Goal: Task Accomplishment & Management: Complete application form

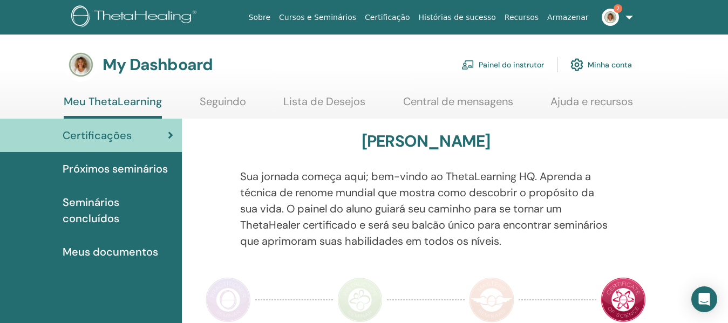
click at [514, 70] on link "Painel do instrutor" at bounding box center [503, 65] width 83 height 24
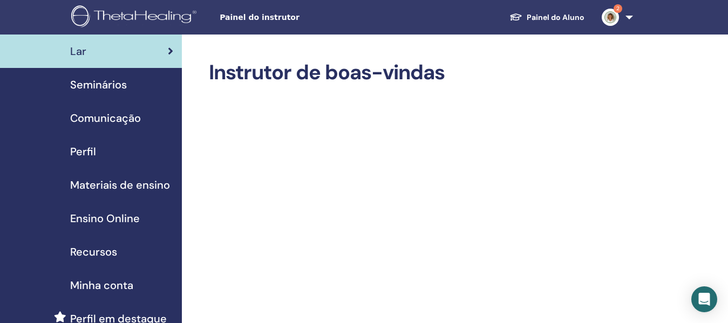
click at [116, 81] on span "Seminários" at bounding box center [98, 85] width 57 height 16
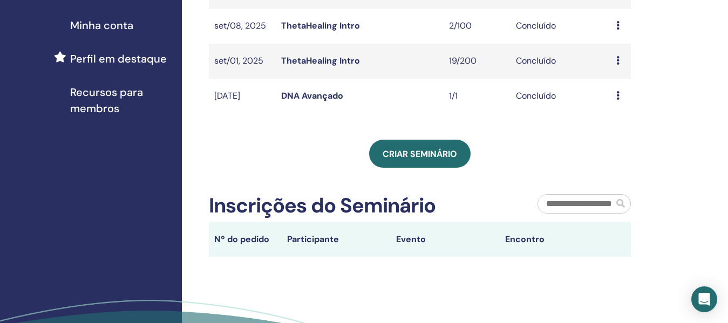
scroll to position [270, 0]
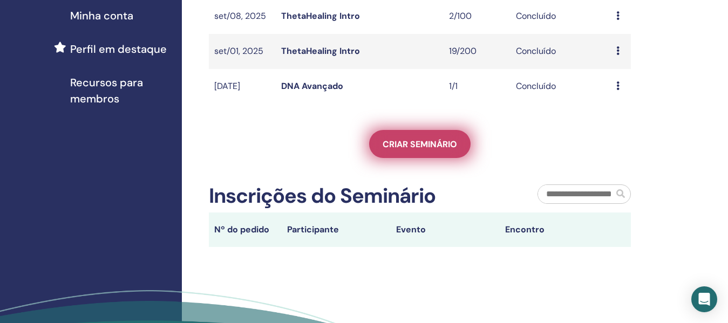
click at [427, 150] on span "Criar seminário" at bounding box center [420, 144] width 75 height 11
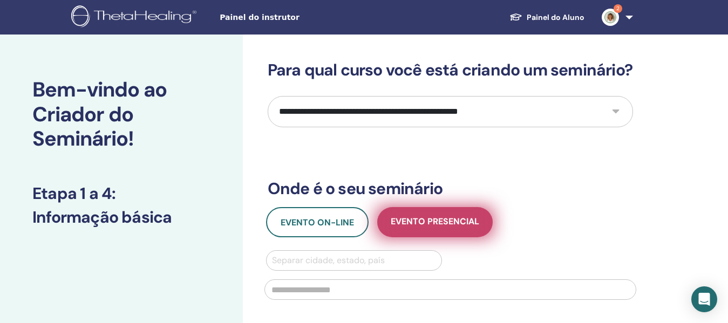
click at [442, 230] on button "Evento presencial" at bounding box center [435, 222] width 116 height 30
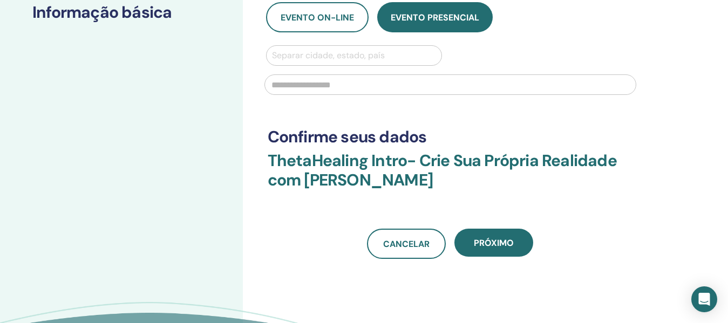
scroll to position [216, 0]
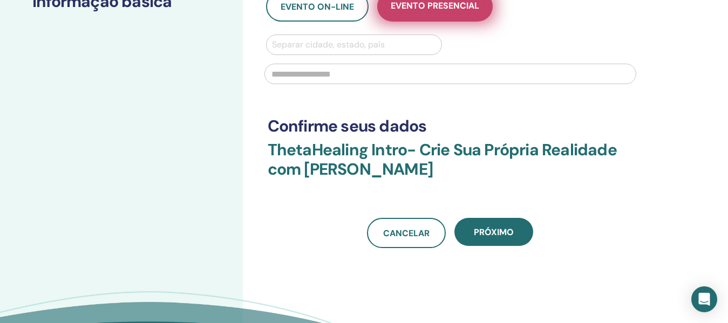
click at [427, 11] on font "Evento presencial" at bounding box center [435, 5] width 89 height 11
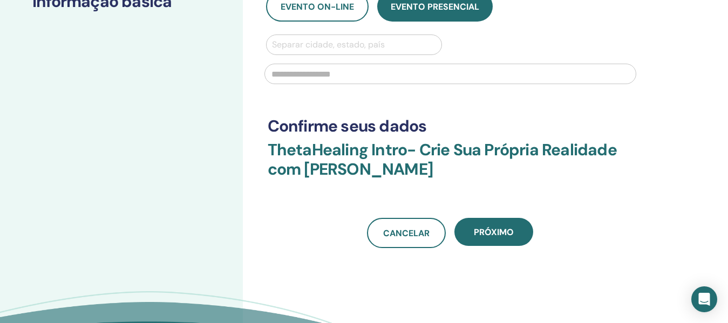
click at [390, 52] on div at bounding box center [354, 44] width 165 height 15
type input "********"
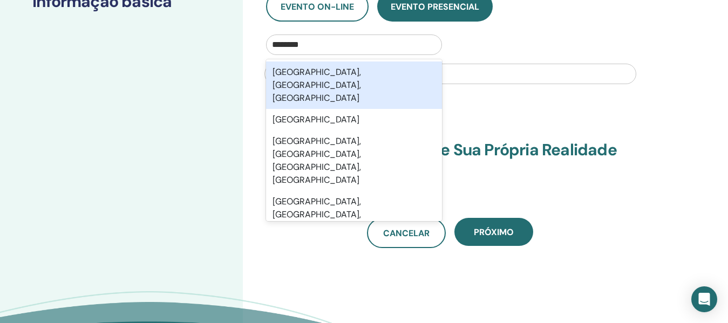
click at [393, 88] on div "Brasília, Distrito Federal, BRA" at bounding box center [354, 86] width 177 height 48
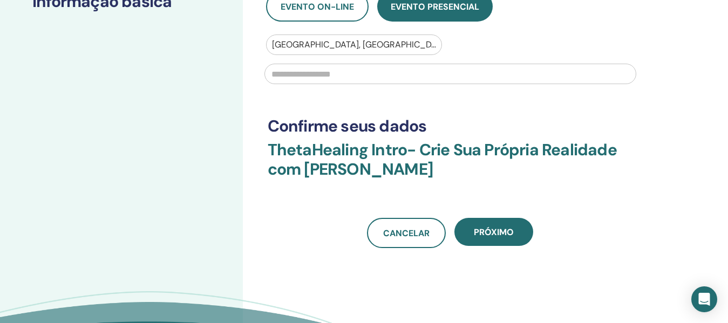
click at [471, 84] on input "text" at bounding box center [451, 74] width 372 height 21
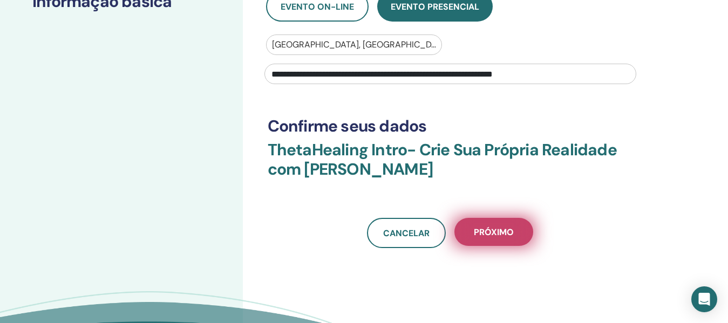
type input "**********"
click at [516, 246] on button "Próximo" at bounding box center [494, 232] width 79 height 28
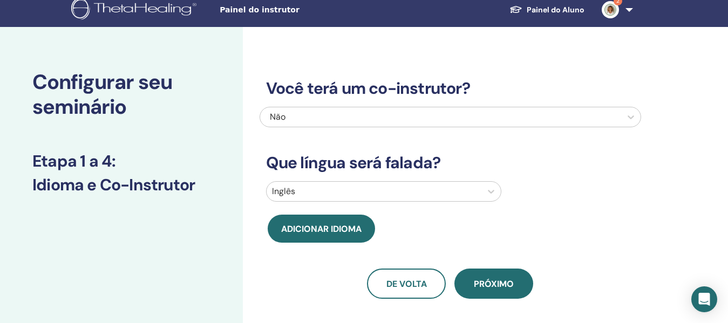
scroll to position [0, 0]
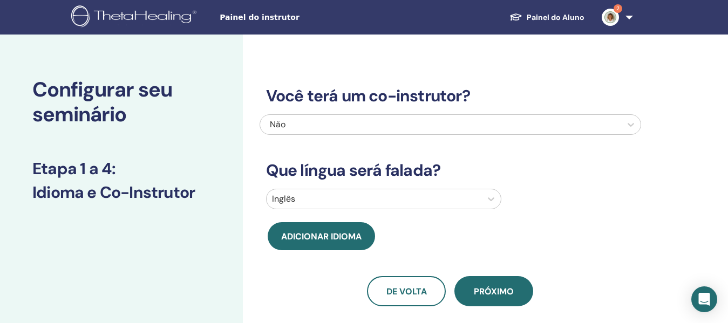
click at [449, 211] on div "Inglês" at bounding box center [451, 201] width 382 height 25
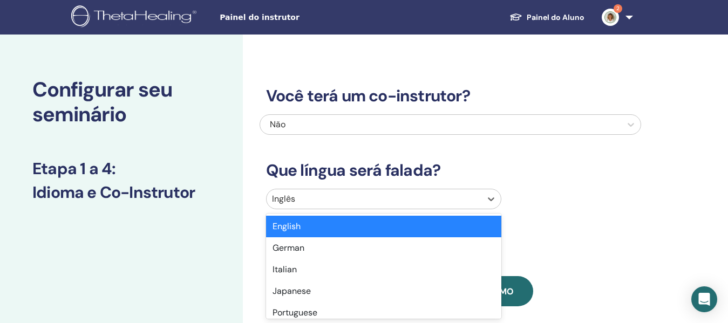
click at [441, 202] on div at bounding box center [374, 199] width 205 height 15
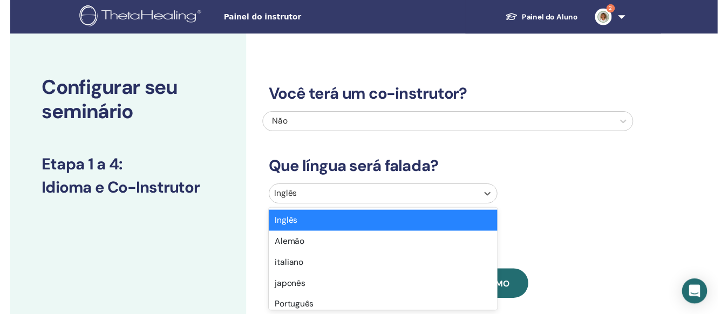
scroll to position [57, 0]
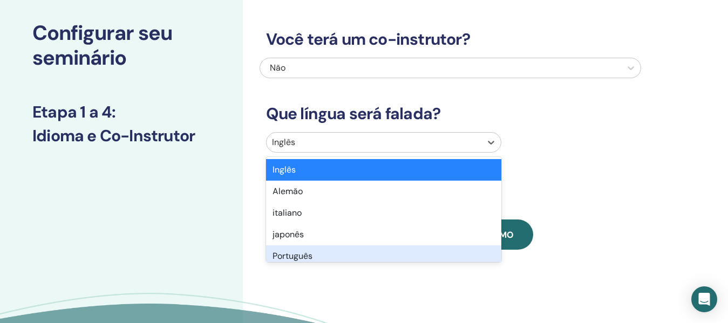
click at [310, 254] on font "Português" at bounding box center [293, 256] width 40 height 11
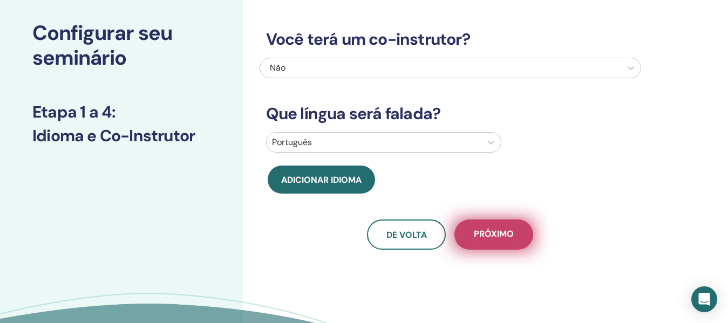
click at [522, 227] on button "Próximo" at bounding box center [494, 235] width 79 height 30
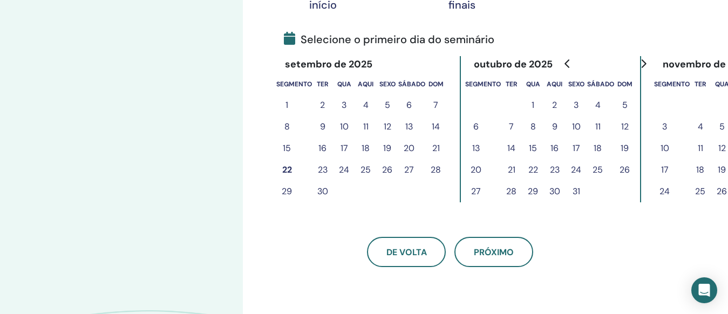
scroll to position [219, 0]
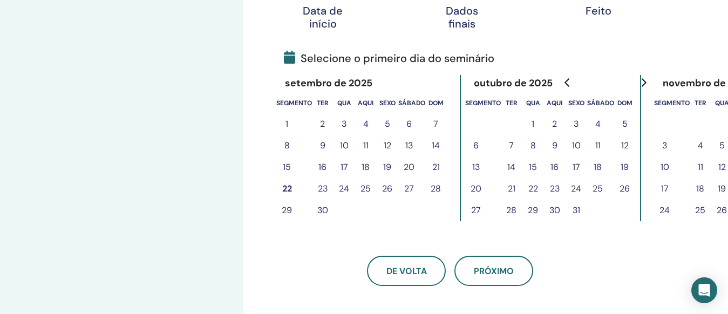
click at [408, 188] on font "27" at bounding box center [409, 188] width 10 height 11
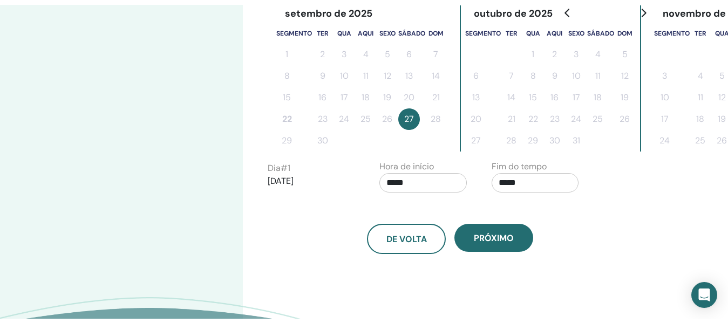
scroll to position [327, 0]
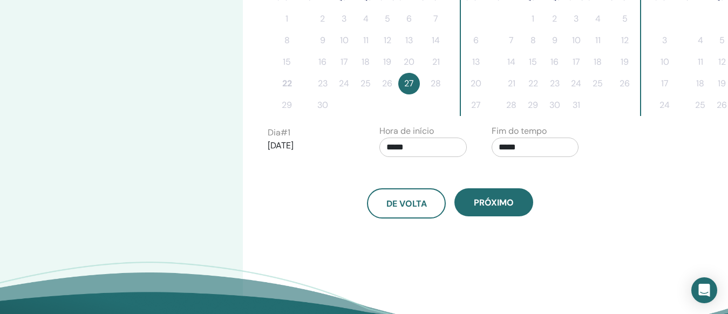
click at [430, 147] on input "*****" at bounding box center [423, 147] width 87 height 19
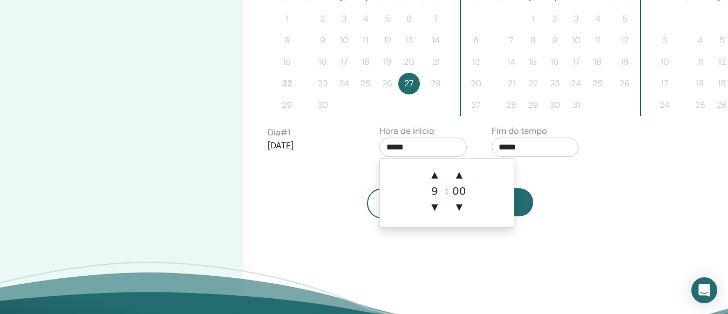
type input "*****"
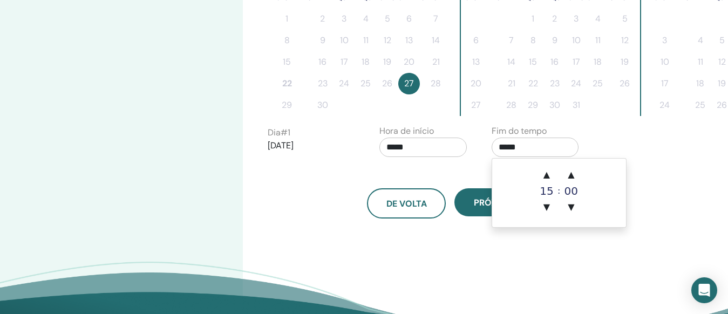
click at [527, 151] on input "*****" at bounding box center [535, 147] width 87 height 19
click at [550, 172] on font "▲" at bounding box center [547, 175] width 6 height 10
click at [550, 170] on font "▲" at bounding box center [547, 175] width 6 height 10
click at [546, 210] on font "▼" at bounding box center [547, 207] width 6 height 10
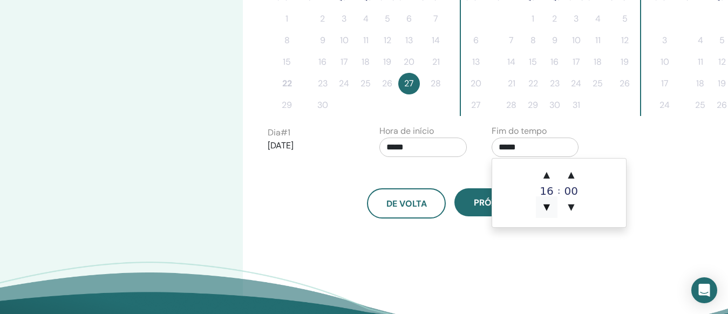
click at [546, 210] on font "▼" at bounding box center [547, 207] width 6 height 10
click at [549, 207] on font "▼" at bounding box center [547, 207] width 6 height 10
type input "*****"
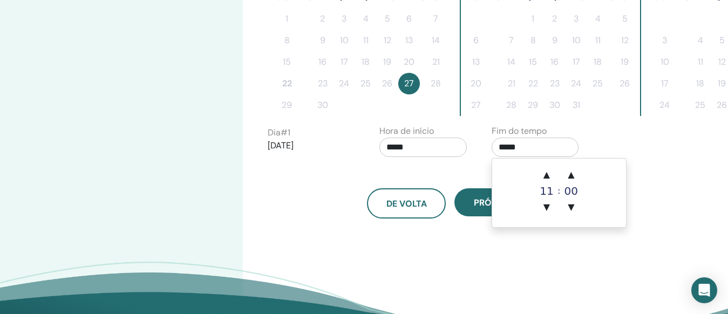
click at [424, 150] on input "*****" at bounding box center [423, 147] width 87 height 19
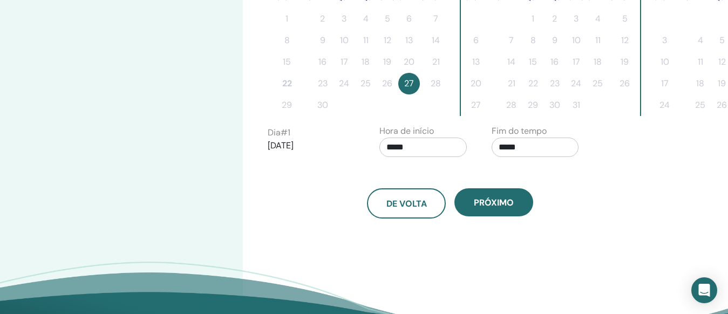
drag, startPoint x: 404, startPoint y: 145, endPoint x: 418, endPoint y: 150, distance: 15.2
click at [418, 150] on input "*****" at bounding box center [423, 147] width 87 height 19
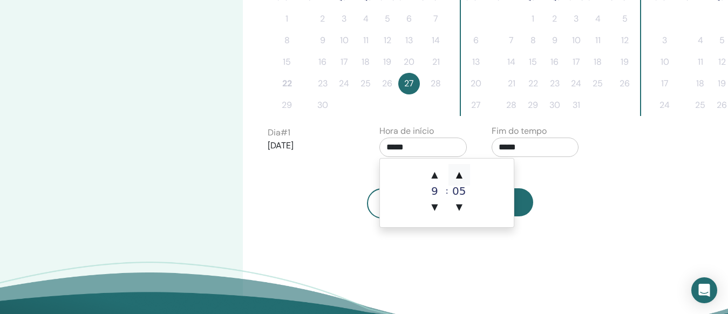
click at [461, 172] on font "▲" at bounding box center [459, 175] width 6 height 10
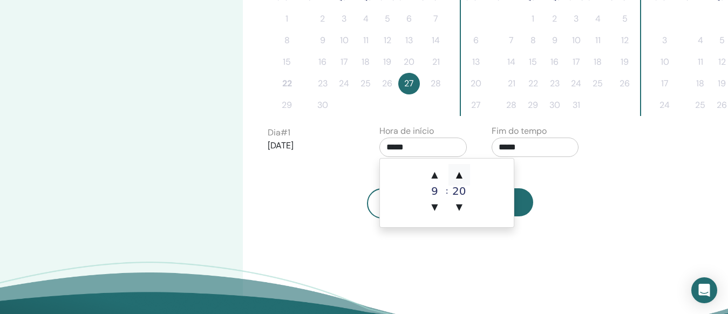
click at [461, 172] on font "▲" at bounding box center [459, 175] width 6 height 10
click at [587, 189] on div "De volta Próximo" at bounding box center [451, 203] width 382 height 30
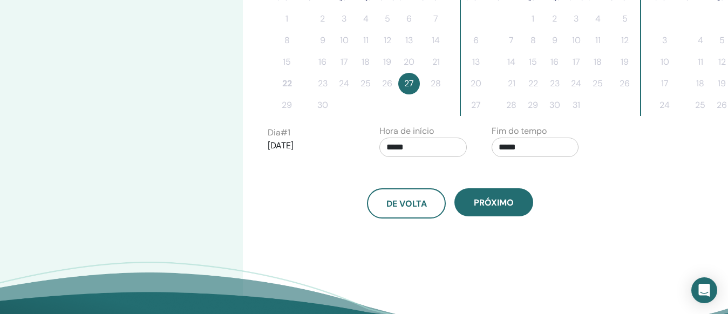
click at [437, 143] on input "*****" at bounding box center [423, 147] width 87 height 19
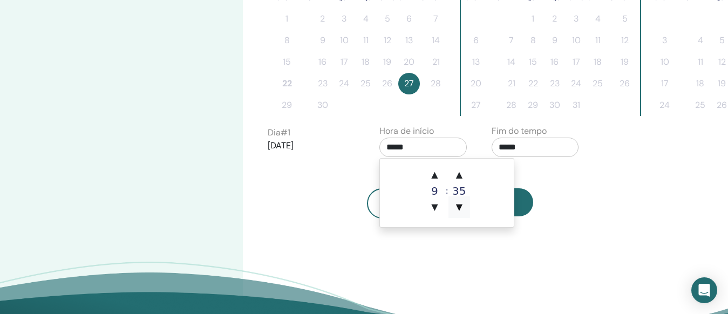
click at [457, 205] on font "▼" at bounding box center [459, 207] width 6 height 10
type input "*****"
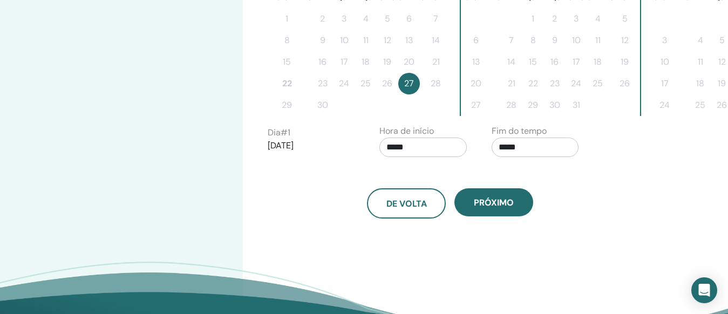
click at [591, 179] on div "De volta Próximo" at bounding box center [451, 191] width 382 height 56
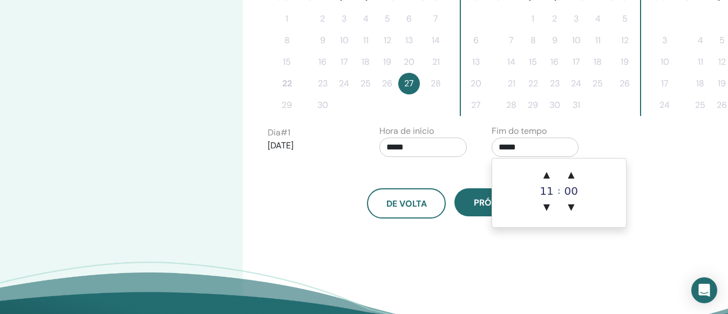
click at [562, 141] on input "*****" at bounding box center [535, 147] width 87 height 19
click at [568, 176] on font "▲" at bounding box center [571, 175] width 6 height 10
click at [569, 176] on font "▲" at bounding box center [571, 175] width 6 height 10
click at [570, 174] on font "▲" at bounding box center [571, 175] width 6 height 10
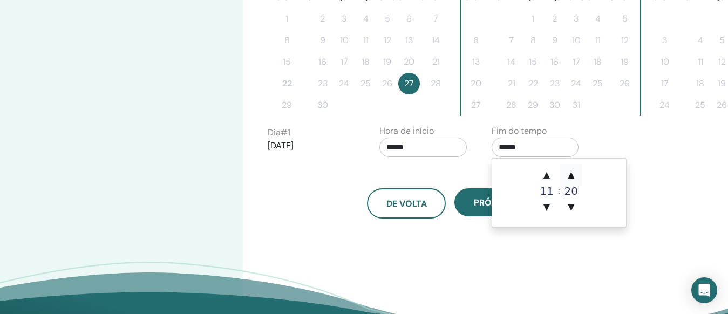
click at [570, 174] on font "▲" at bounding box center [571, 175] width 6 height 10
click at [570, 175] on font "▲" at bounding box center [571, 175] width 6 height 10
type input "*****"
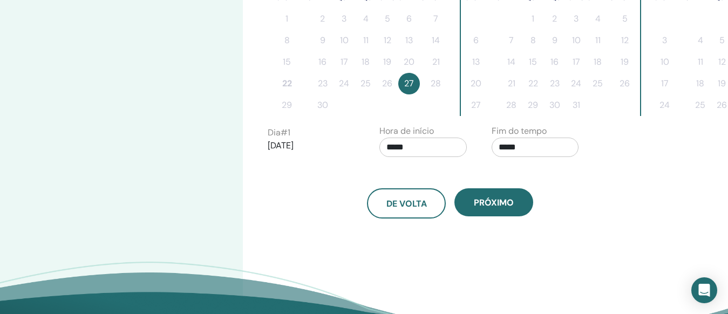
click at [619, 148] on div "Dia # 1 27/09/2025 Hora de início ***** Fim do tempo *****" at bounding box center [484, 144] width 448 height 38
drag, startPoint x: 377, startPoint y: 166, endPoint x: 372, endPoint y: 170, distance: 7.0
click at [372, 170] on div "De volta Próximo" at bounding box center [451, 191] width 382 height 56
click at [409, 85] on font "27" at bounding box center [409, 83] width 10 height 11
click at [412, 202] on font "De volta" at bounding box center [407, 203] width 40 height 11
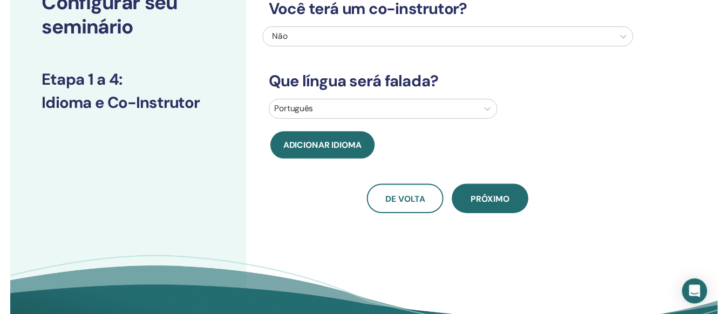
scroll to position [57, 0]
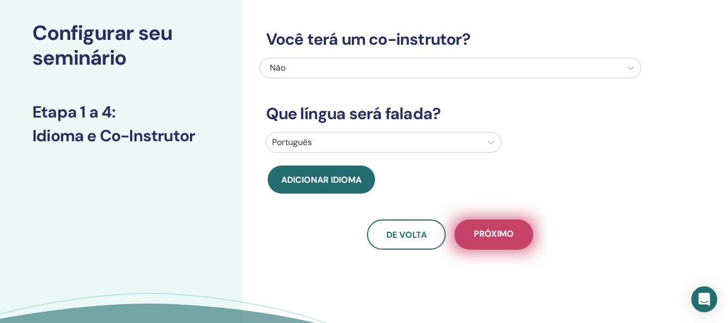
click at [517, 232] on button "Próximo" at bounding box center [494, 235] width 79 height 30
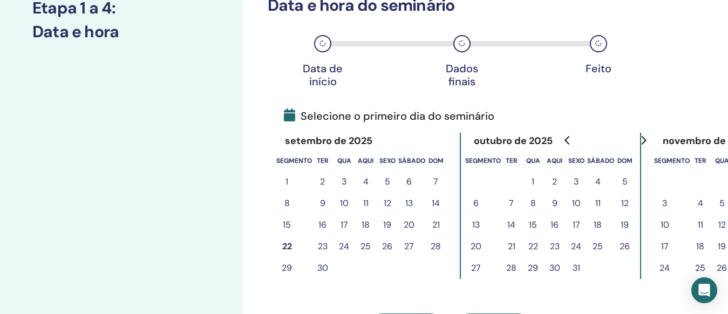
scroll to position [165, 0]
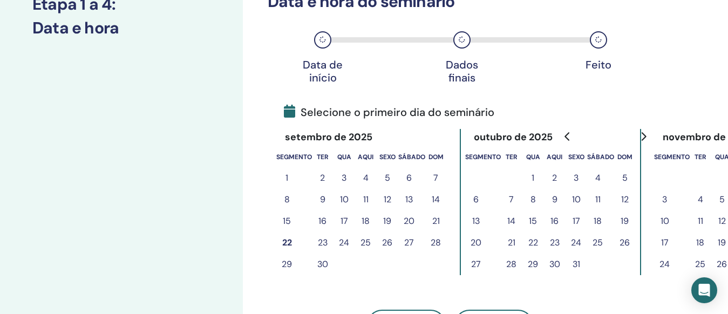
click at [389, 240] on font "26" at bounding box center [387, 242] width 10 height 11
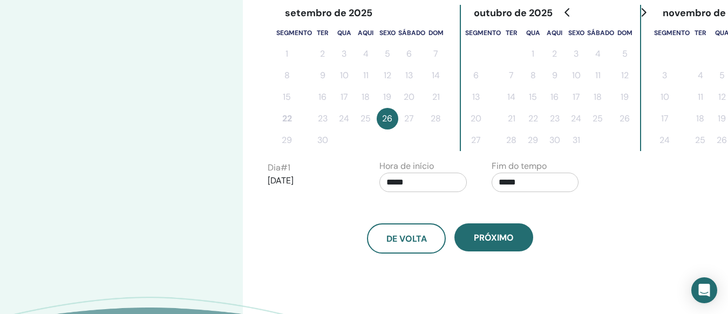
scroll to position [381, 0]
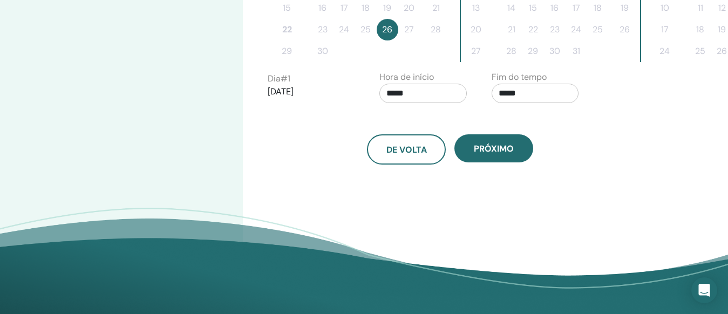
click at [429, 88] on input "*****" at bounding box center [423, 93] width 87 height 19
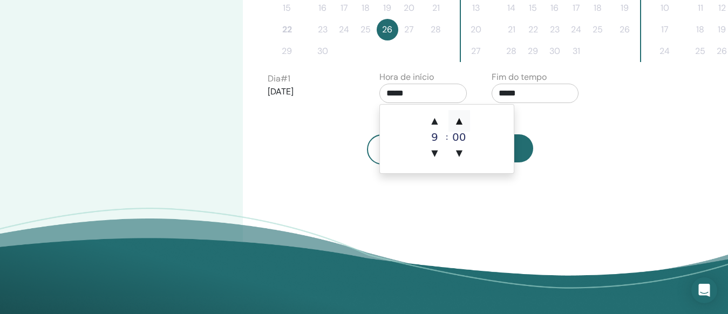
click at [466, 118] on span "▲" at bounding box center [460, 121] width 22 height 22
click at [460, 121] on font "▲" at bounding box center [459, 121] width 6 height 10
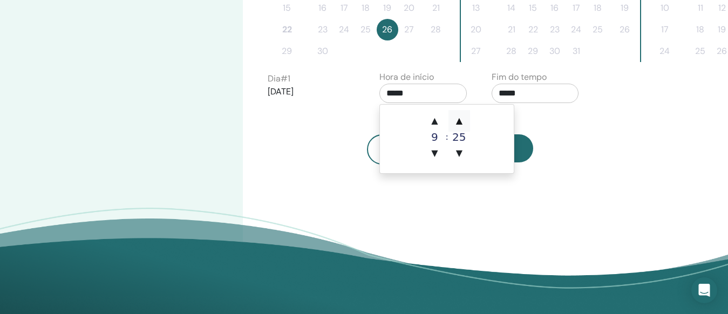
click at [460, 120] on font "▲" at bounding box center [459, 121] width 6 height 10
type input "*****"
click at [561, 117] on div "De volta Próximo" at bounding box center [451, 137] width 382 height 56
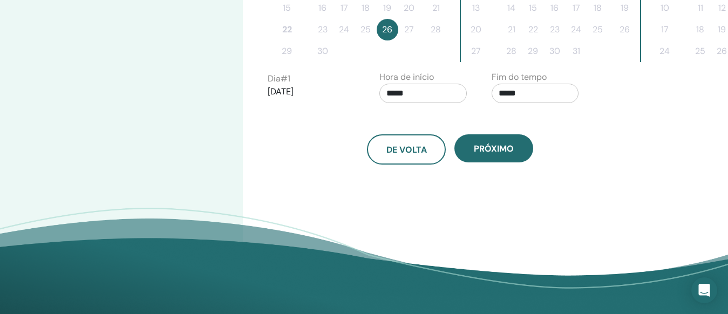
click at [554, 92] on input "*****" at bounding box center [535, 93] width 87 height 19
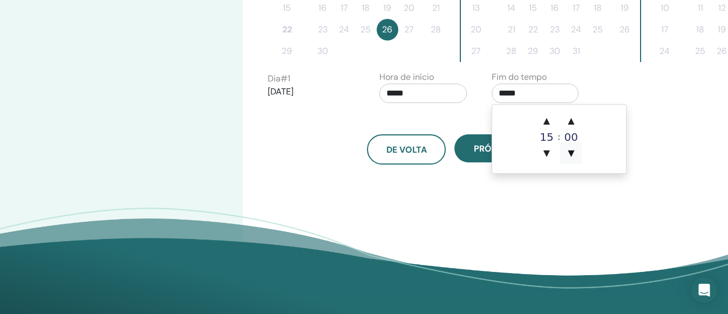
click at [576, 157] on span "▼" at bounding box center [572, 154] width 22 height 22
click at [570, 120] on font "▲" at bounding box center [571, 121] width 6 height 10
click at [543, 117] on span "▲" at bounding box center [547, 121] width 22 height 22
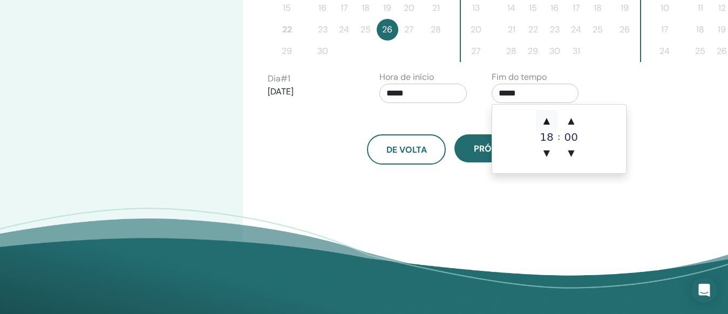
click at [543, 117] on span "▲" at bounding box center [547, 121] width 22 height 22
click at [550, 154] on font "▼" at bounding box center [547, 153] width 6 height 10
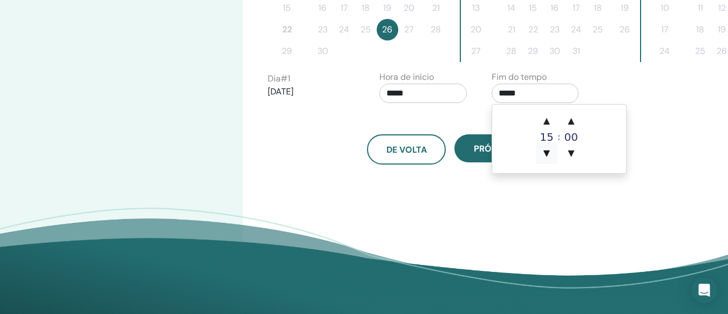
click at [550, 154] on font "▼" at bounding box center [547, 153] width 6 height 10
click at [574, 155] on font "▼" at bounding box center [571, 153] width 6 height 10
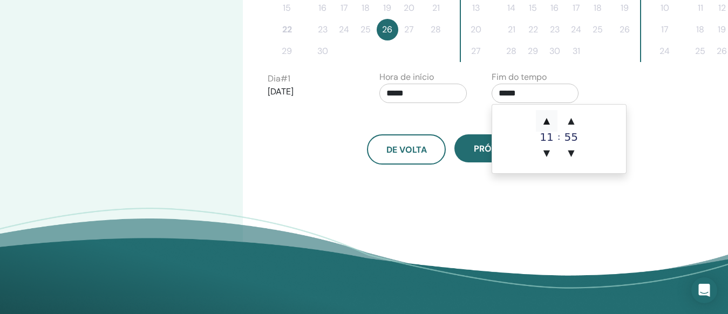
click at [549, 121] on font "▲" at bounding box center [547, 121] width 6 height 10
click at [570, 121] on font "▲" at bounding box center [571, 121] width 6 height 10
click at [545, 154] on font "▼" at bounding box center [547, 153] width 6 height 10
click at [575, 156] on font "▼" at bounding box center [571, 153] width 6 height 10
click at [550, 121] on font "▲" at bounding box center [547, 121] width 6 height 10
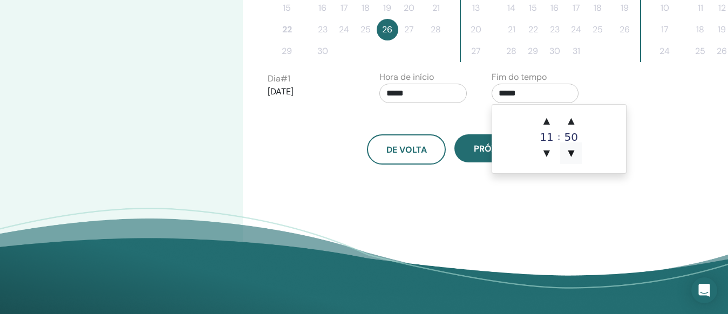
click at [573, 153] on font "▼" at bounding box center [571, 153] width 6 height 10
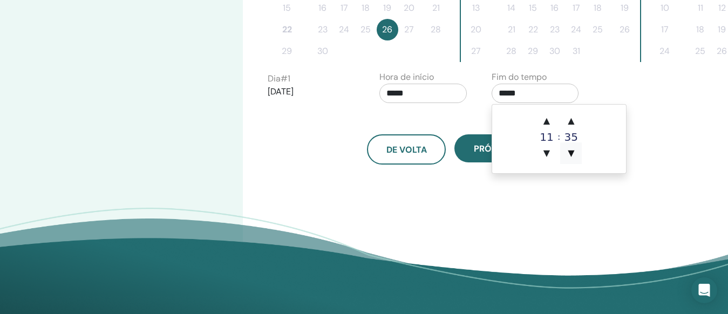
type input "*****"
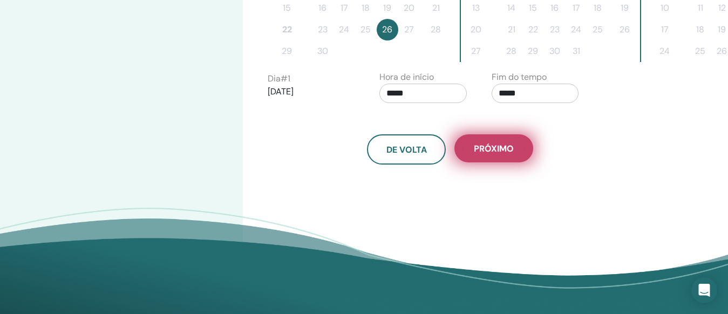
click at [520, 151] on button "Próximo" at bounding box center [494, 148] width 79 height 28
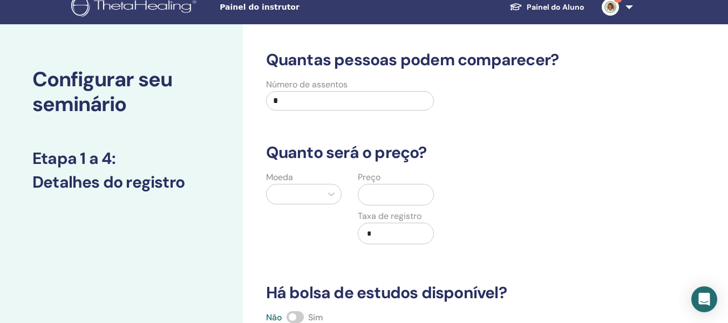
scroll to position [0, 0]
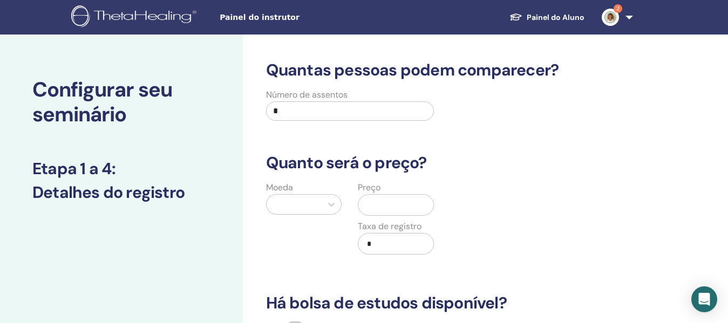
click at [313, 196] on div at bounding box center [295, 204] width 56 height 19
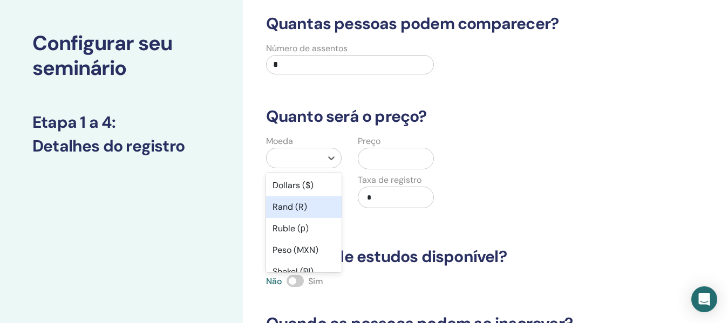
scroll to position [62, 0]
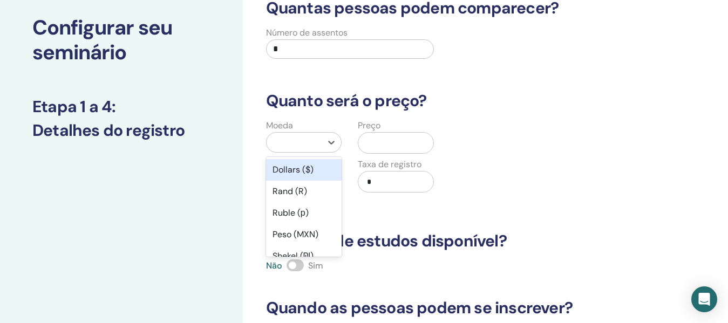
click at [309, 49] on input "*" at bounding box center [350, 48] width 168 height 19
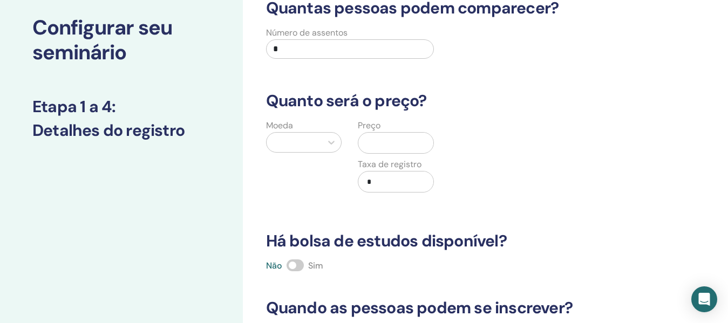
drag, startPoint x: 310, startPoint y: 48, endPoint x: 222, endPoint y: 69, distance: 90.6
click at [222, 69] on div "Configurar seu seminário Etapa 1 a 4 : Detalhes do registro Quantas pessoas pod…" at bounding box center [364, 276] width 728 height 608
type input "**"
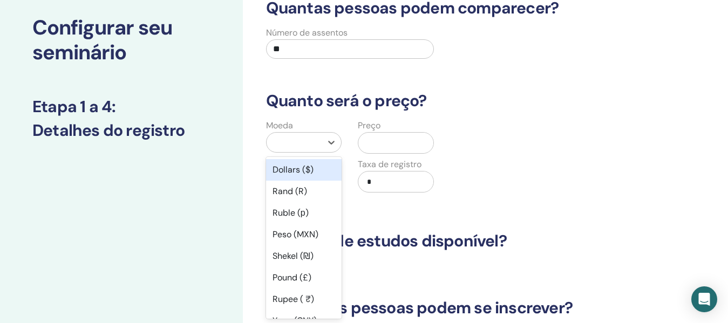
click at [300, 148] on div at bounding box center [294, 142] width 45 height 15
type input "**"
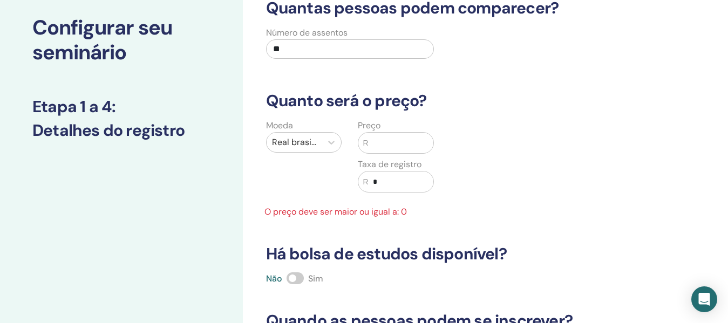
click at [388, 139] on input "text" at bounding box center [401, 143] width 65 height 21
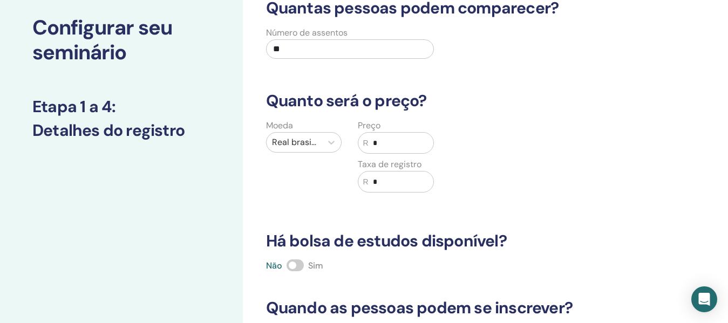
type input "*"
click at [411, 187] on input "*" at bounding box center [401, 182] width 65 height 21
type input "*"
click at [631, 105] on div "Quantas pessoas podem comparecer? Número de assentos ** Quanto será o preço? Mo…" at bounding box center [485, 276] width 485 height 608
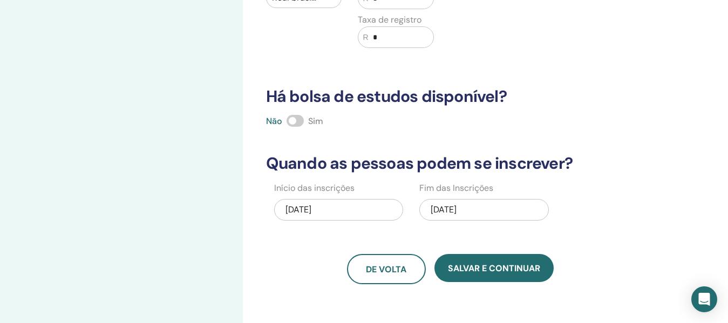
scroll to position [278, 0]
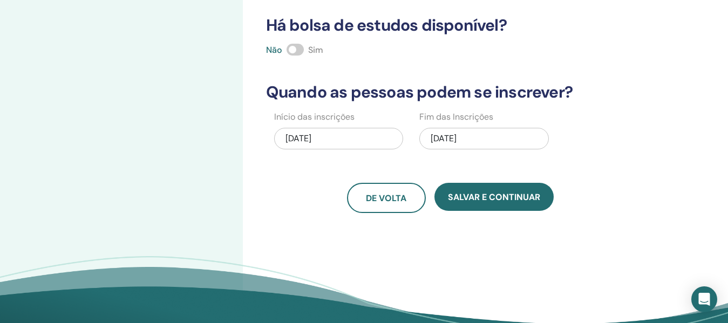
click at [482, 138] on div "26/09/2025" at bounding box center [485, 139] width 130 height 22
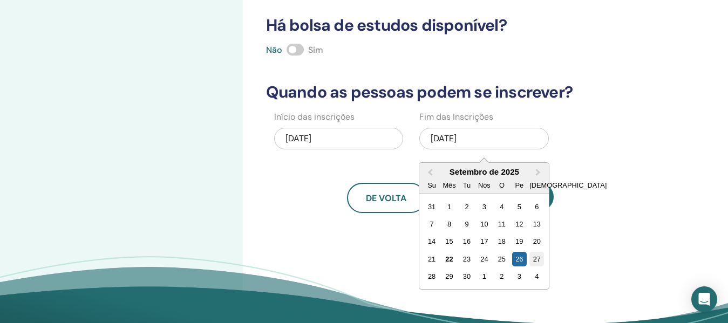
click at [539, 260] on font "27" at bounding box center [538, 259] width 8 height 8
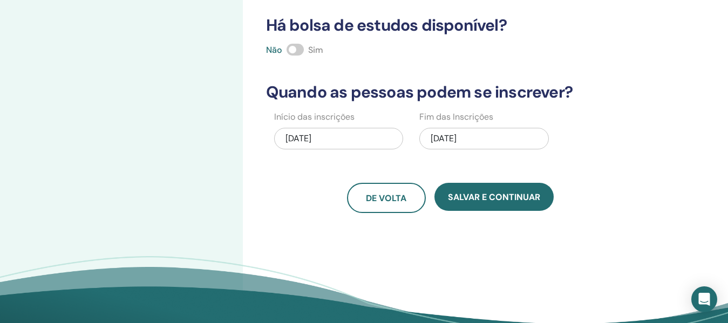
click at [480, 139] on div "27/09/2025" at bounding box center [485, 139] width 130 height 22
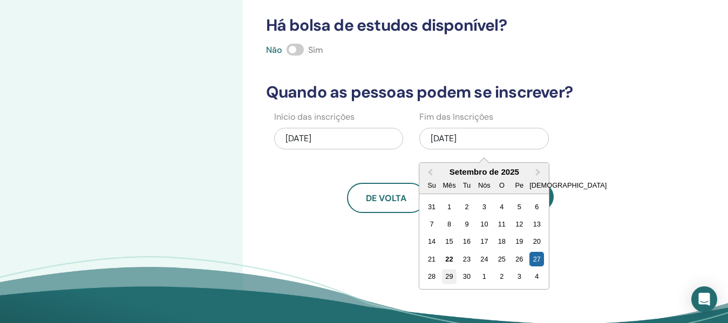
click at [448, 278] on font "29" at bounding box center [449, 277] width 8 height 8
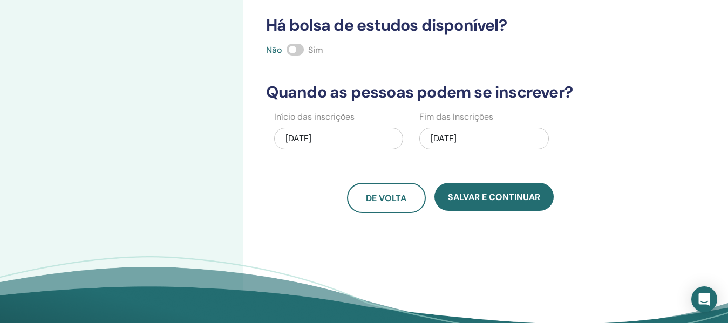
click at [627, 184] on div "De volta Salvar e continuar" at bounding box center [451, 198] width 382 height 30
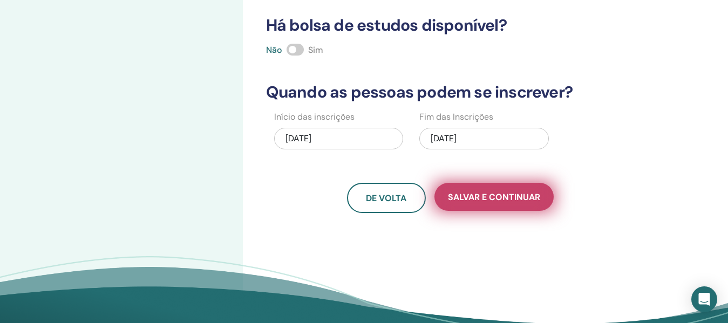
click at [512, 197] on font "Salvar e continuar" at bounding box center [494, 197] width 92 height 11
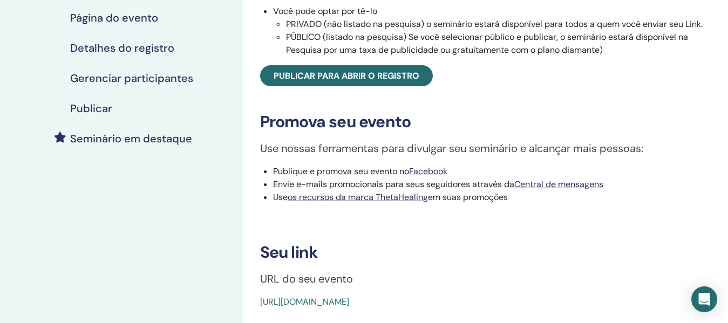
scroll to position [162, 0]
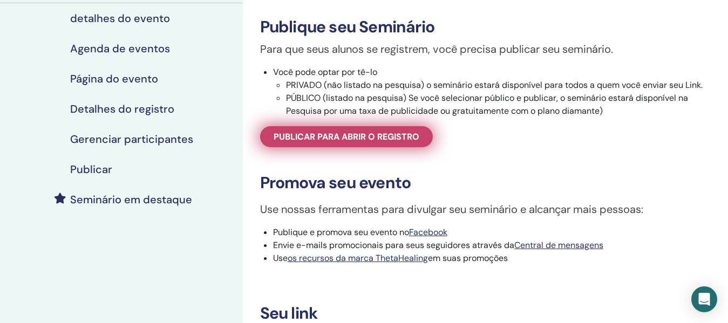
click at [414, 142] on span "Publicar para abrir o registro" at bounding box center [347, 136] width 146 height 11
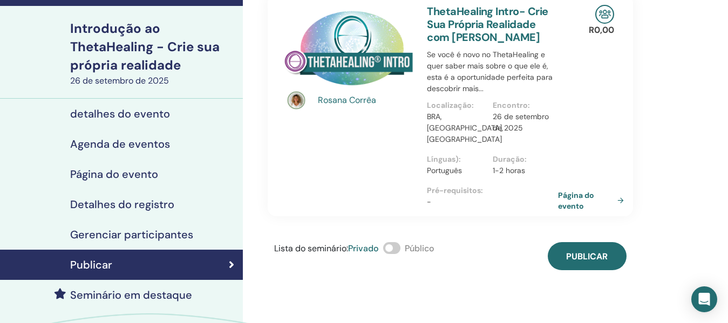
scroll to position [54, 0]
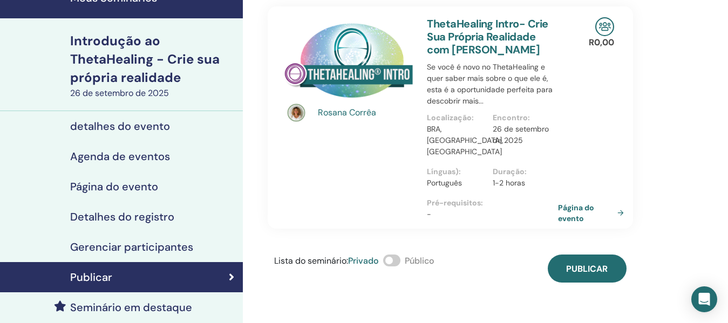
click at [396, 255] on span at bounding box center [391, 261] width 17 height 12
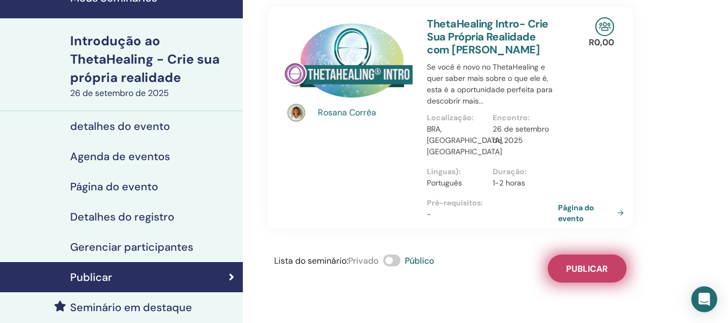
click at [591, 264] on font "Publicar" at bounding box center [587, 269] width 42 height 11
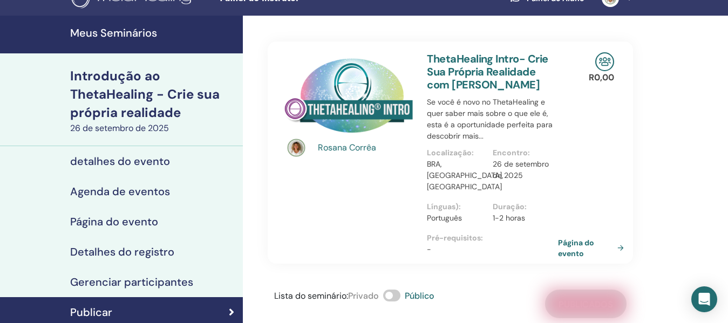
scroll to position [0, 0]
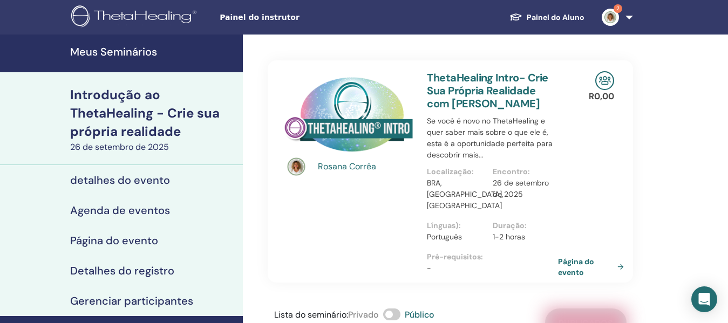
click at [555, 21] on font "Painel do Aluno" at bounding box center [556, 17] width 58 height 10
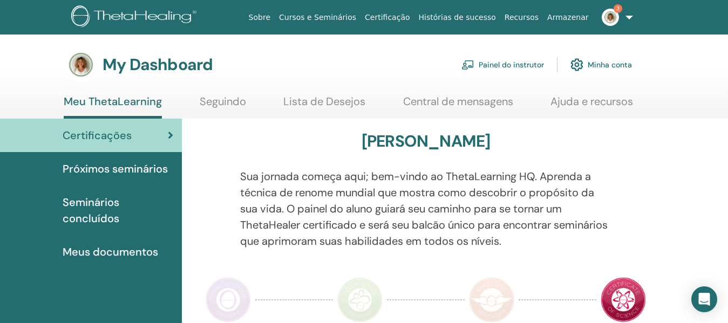
click at [157, 162] on span "Próximos seminários" at bounding box center [115, 169] width 105 height 16
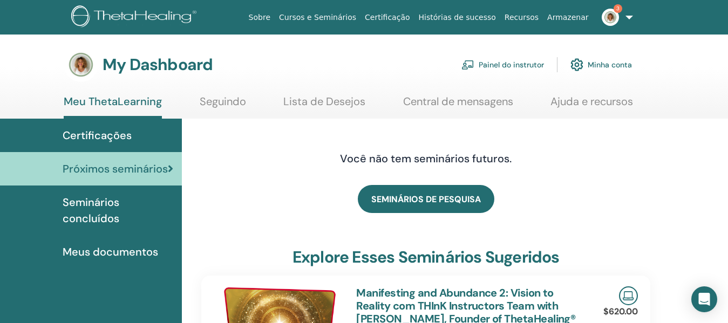
click at [519, 69] on link "Painel do instrutor" at bounding box center [503, 65] width 83 height 24
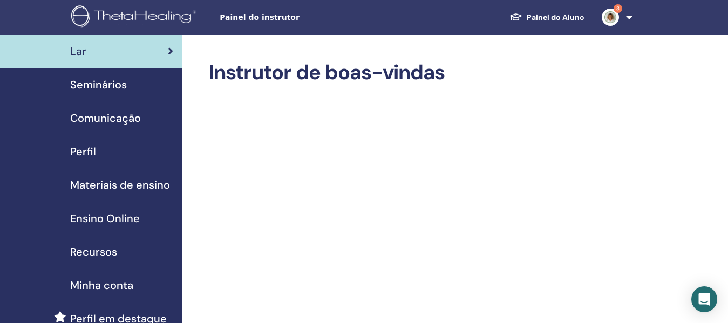
click at [123, 79] on span "Seminários" at bounding box center [98, 85] width 57 height 16
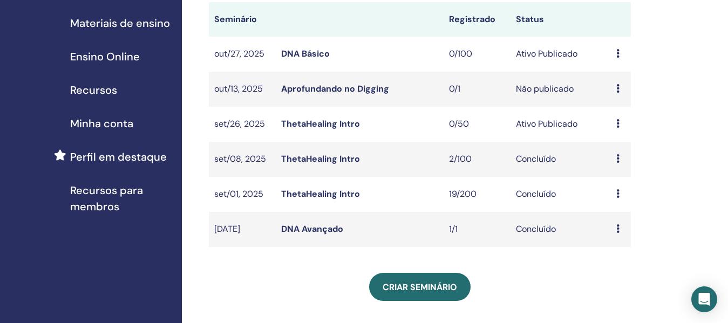
scroll to position [216, 0]
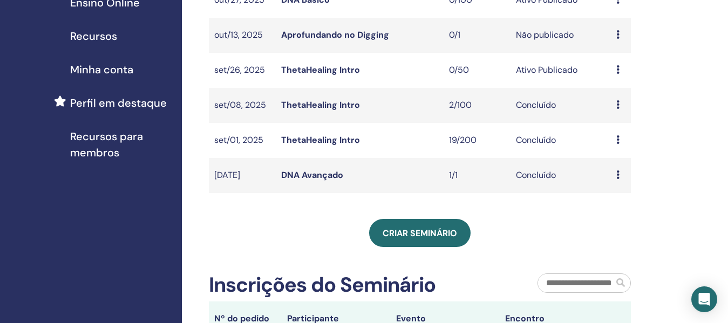
click at [339, 76] on link "ThetaHealing Intro" at bounding box center [320, 69] width 79 height 11
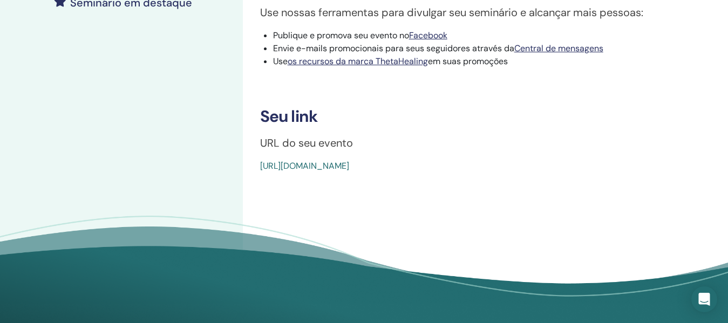
scroll to position [378, 0]
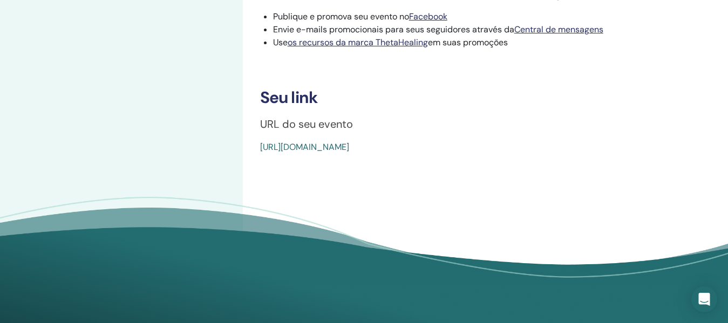
drag, startPoint x: 507, startPoint y: 160, endPoint x: 260, endPoint y: 164, distance: 246.8
click at [260, 154] on div "[URL][DOMAIN_NAME]" at bounding box center [448, 147] width 376 height 13
copy font "[URL][DOMAIN_NAME]"
